Goal: Find specific page/section: Find specific page/section

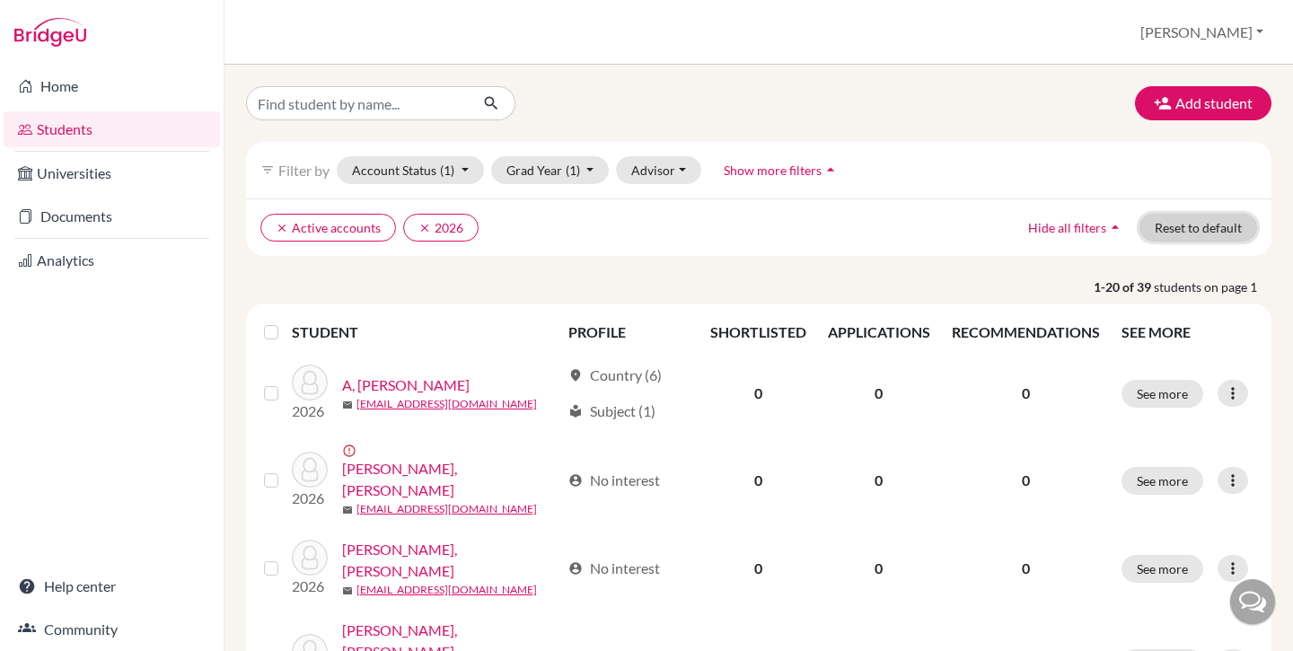
click at [1198, 240] on button "Reset to default" at bounding box center [1199, 228] width 118 height 28
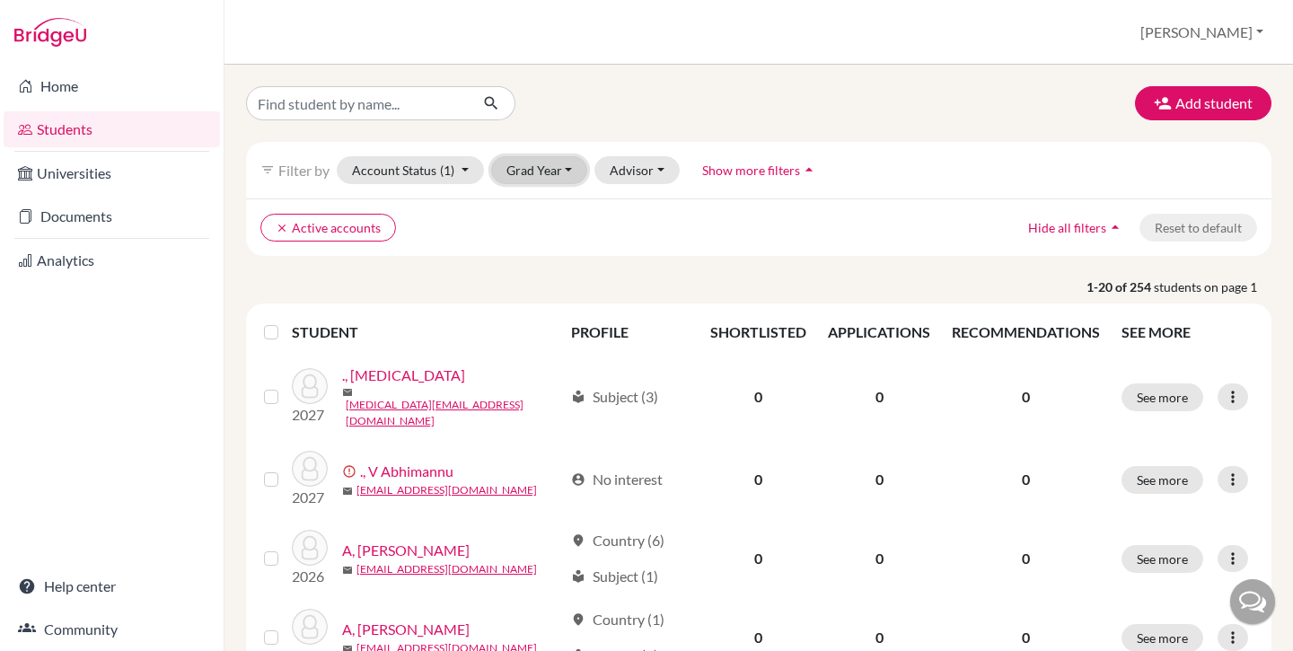
click at [544, 167] on button "Grad Year" at bounding box center [539, 170] width 97 height 28
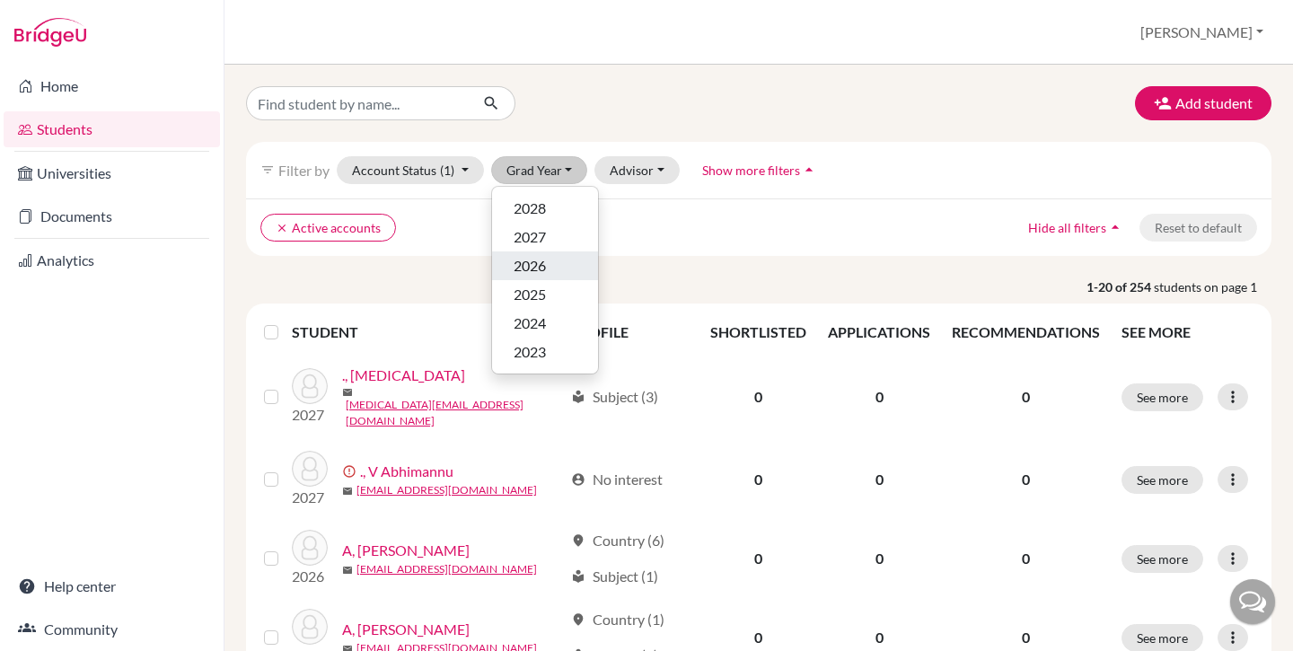
click at [543, 264] on span "2026" at bounding box center [530, 266] width 32 height 22
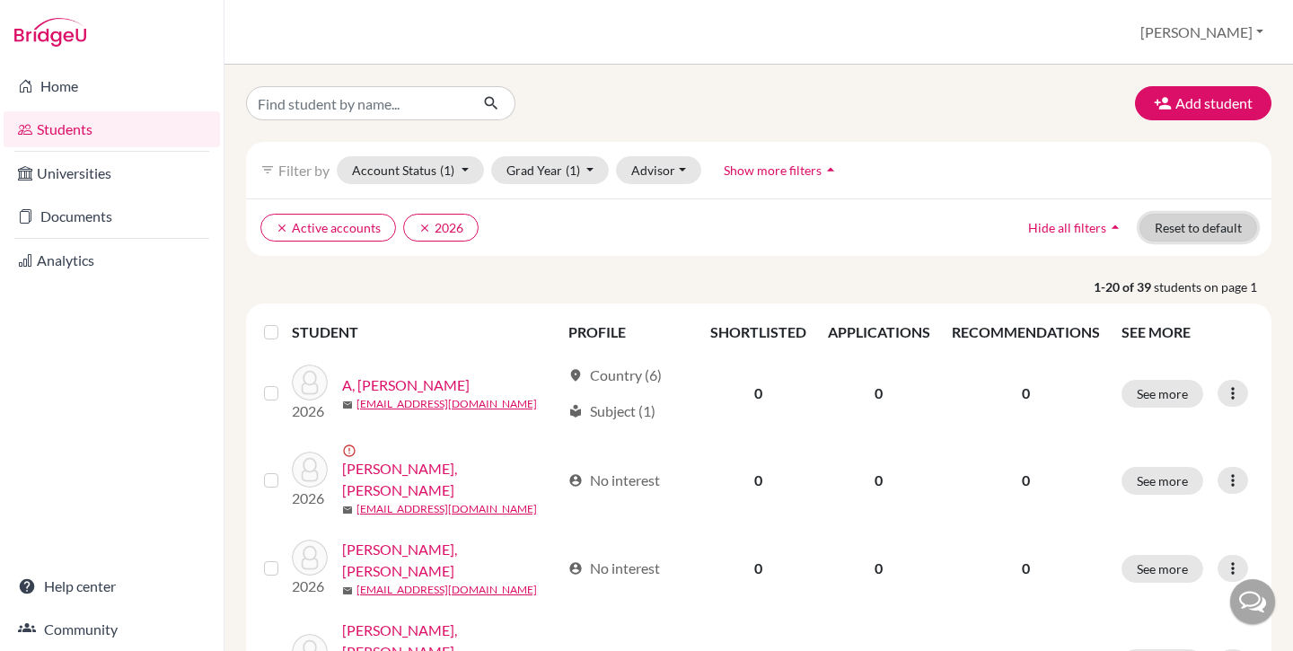
click at [1199, 241] on button "Reset to default" at bounding box center [1199, 228] width 118 height 28
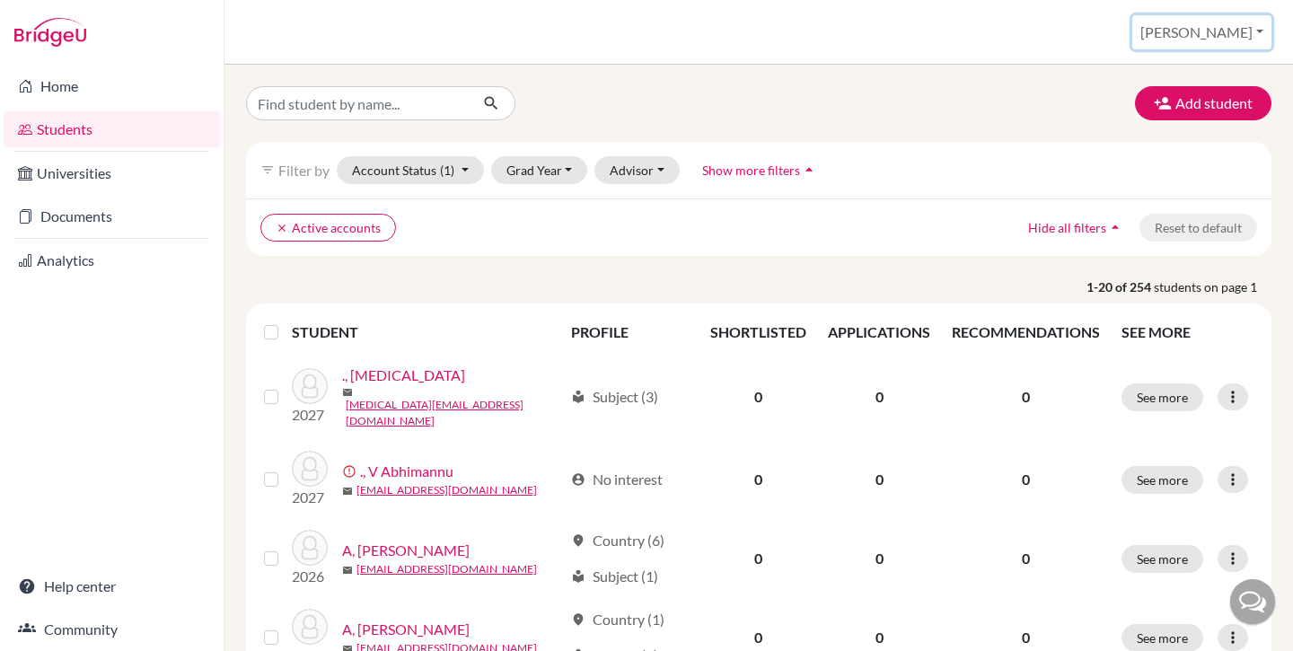
click at [1235, 27] on button "[PERSON_NAME]" at bounding box center [1202, 32] width 139 height 34
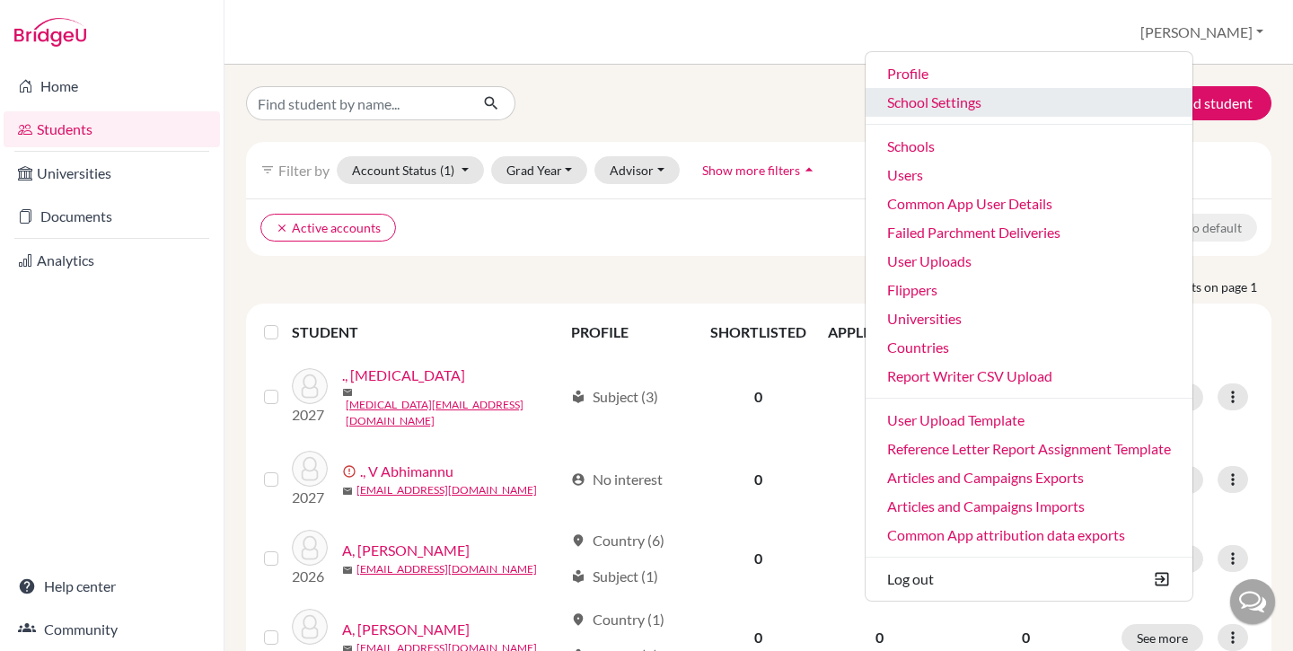
click at [1042, 110] on link "School Settings" at bounding box center [1029, 102] width 327 height 29
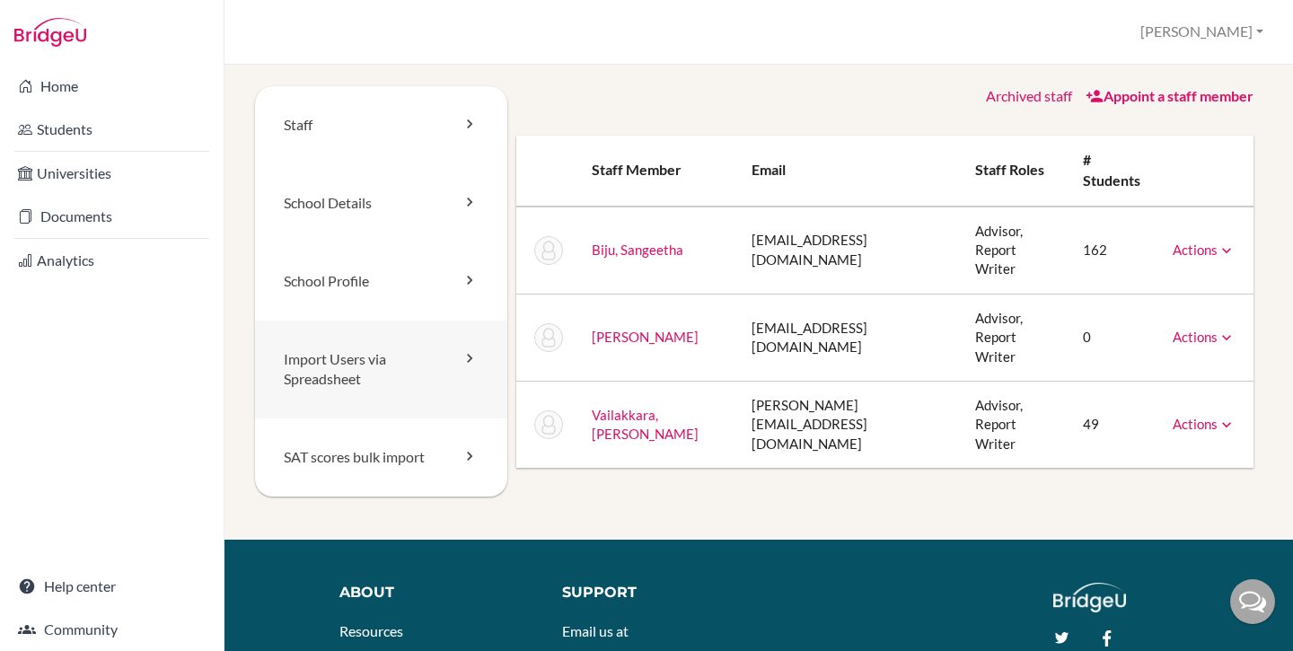
click at [427, 382] on link "Import Users via Spreadsheet" at bounding box center [381, 370] width 252 height 99
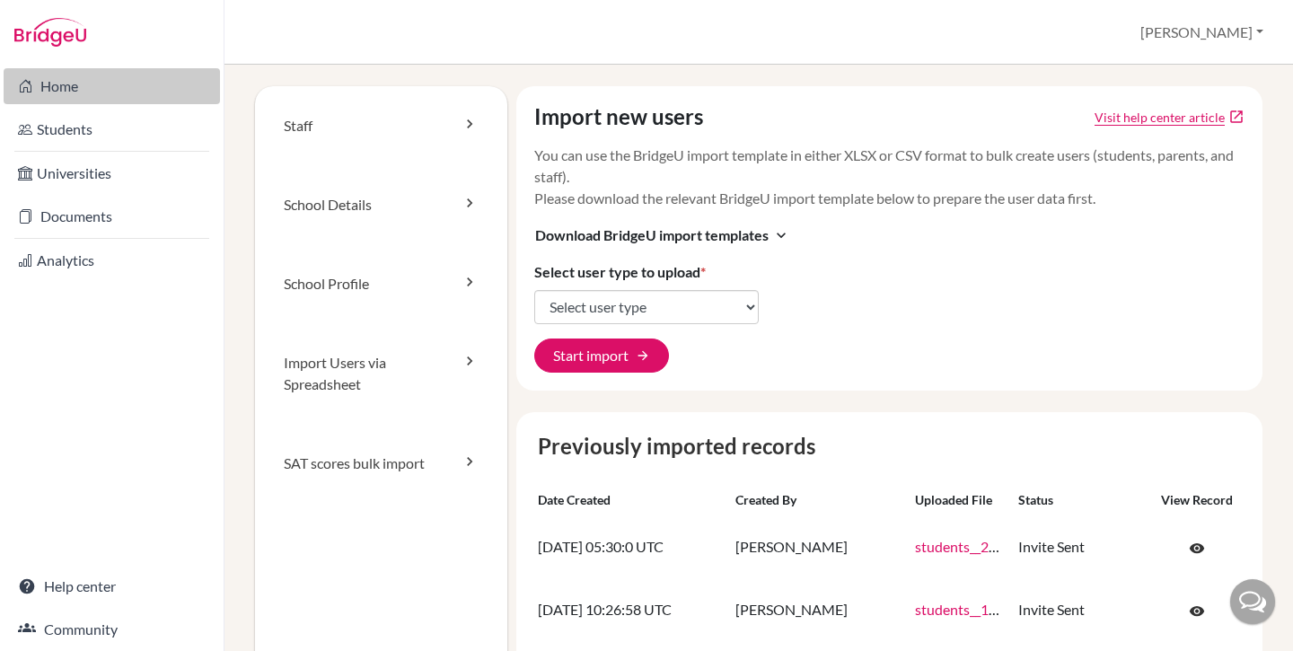
click at [85, 90] on link "Home" at bounding box center [112, 86] width 216 height 36
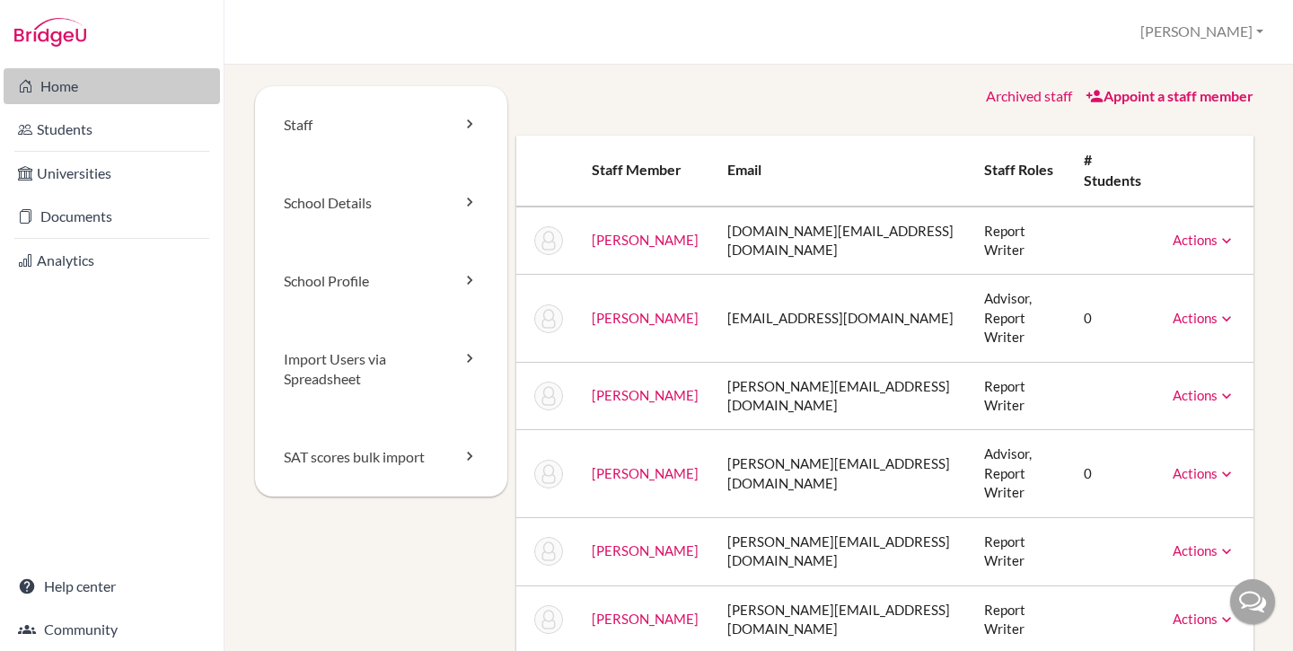
click at [64, 86] on link "Home" at bounding box center [112, 86] width 216 height 36
